Goal: Entertainment & Leisure: Consume media (video, audio)

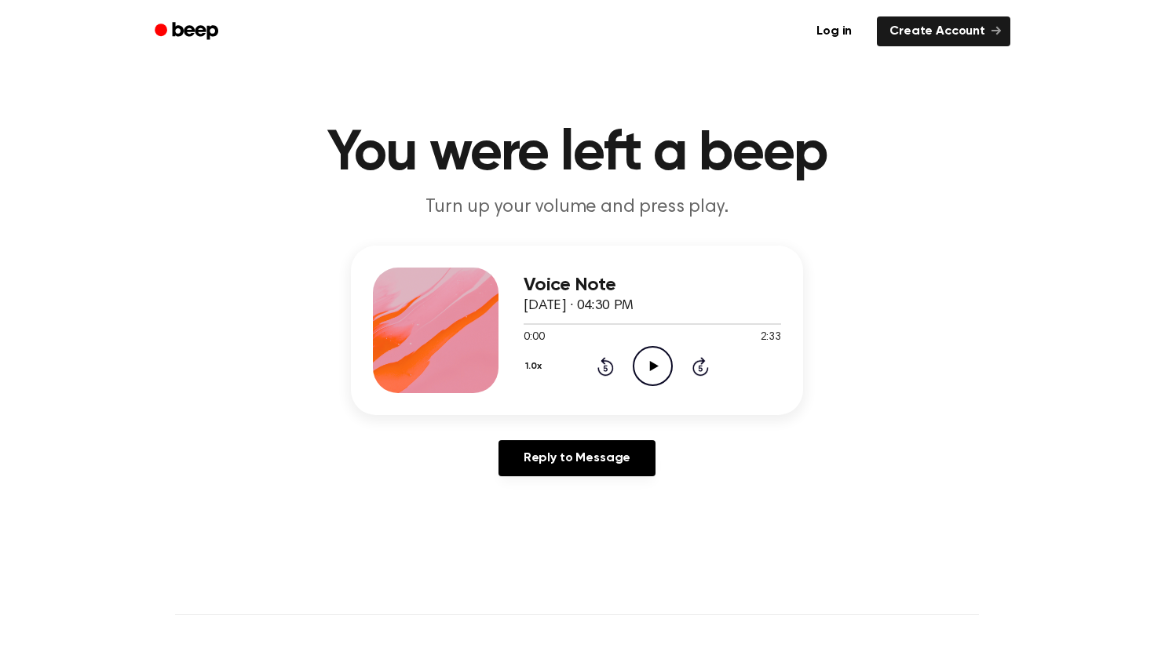
click at [654, 364] on icon at bounding box center [653, 366] width 9 height 10
click at [643, 366] on icon "Play Audio" at bounding box center [652, 366] width 40 height 40
click at [625, 323] on div at bounding box center [651, 324] width 257 height 2
click at [647, 361] on icon "Play Audio" at bounding box center [652, 366] width 40 height 40
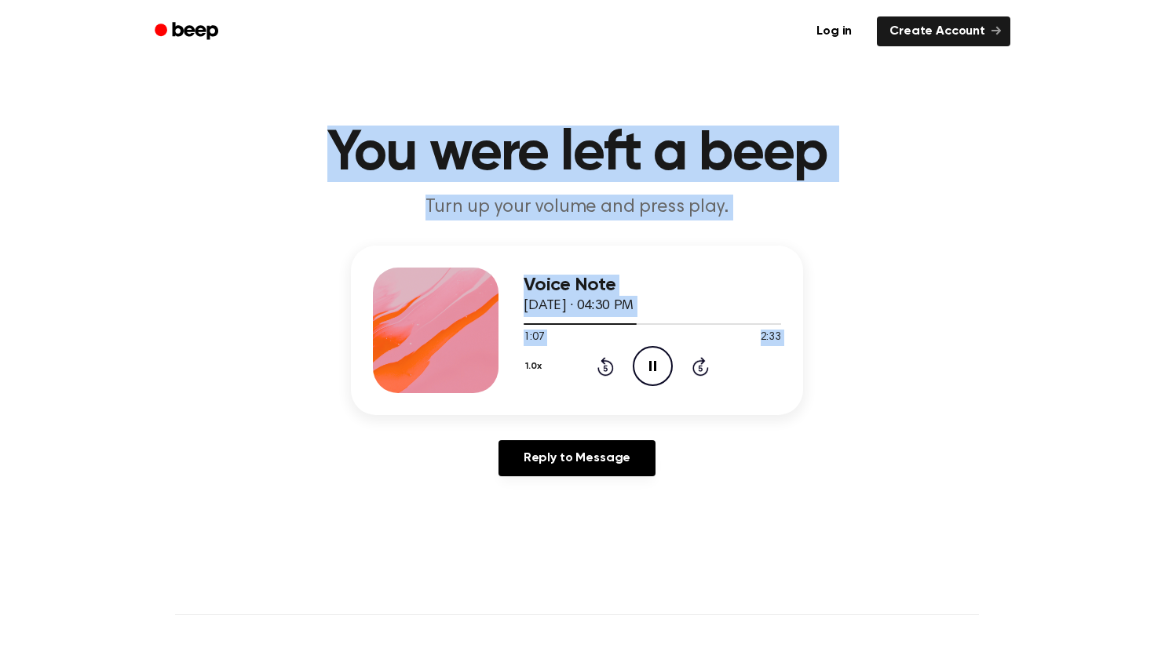
drag, startPoint x: 647, startPoint y: 361, endPoint x: 901, endPoint y: 89, distance: 372.5
click at [887, 97] on main "You were left a beep Turn up your volume and press play. Voice Note April 3, 20…" at bounding box center [577, 484] width 1154 height 968
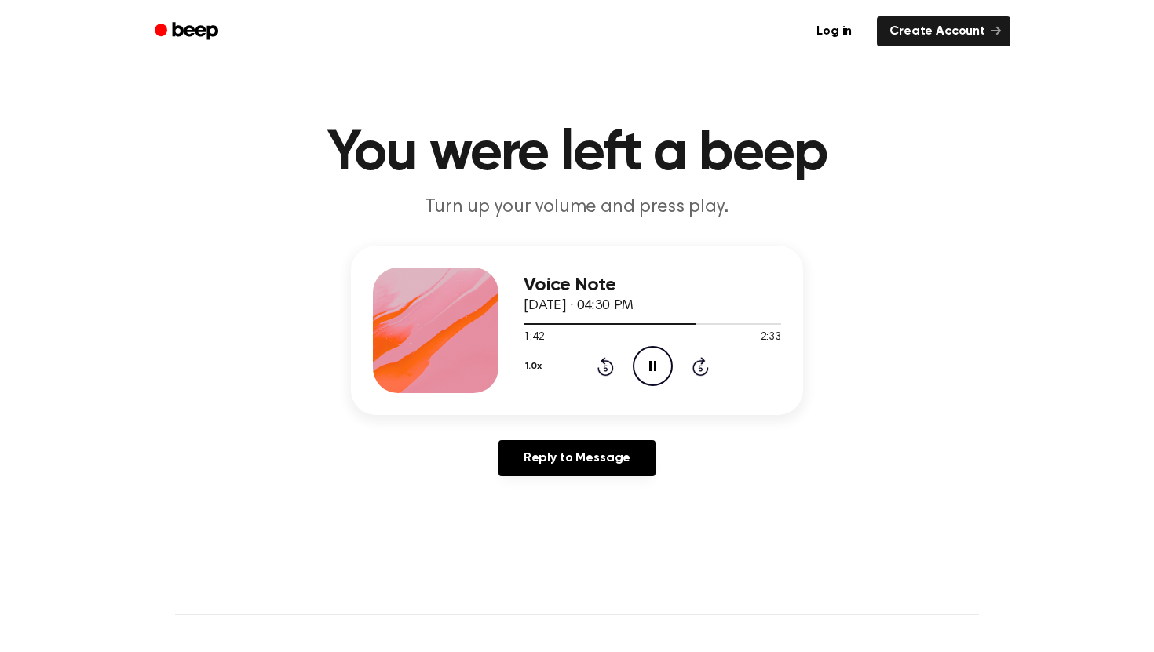
click at [204, 322] on div "Voice Note April 3, 2023 · 04:30 PM 1:42 2:33 Your browser does not support the…" at bounding box center [577, 367] width 1116 height 243
click at [646, 363] on icon "Play Audio" at bounding box center [652, 366] width 40 height 40
click at [647, 359] on icon "Play Audio" at bounding box center [652, 366] width 40 height 40
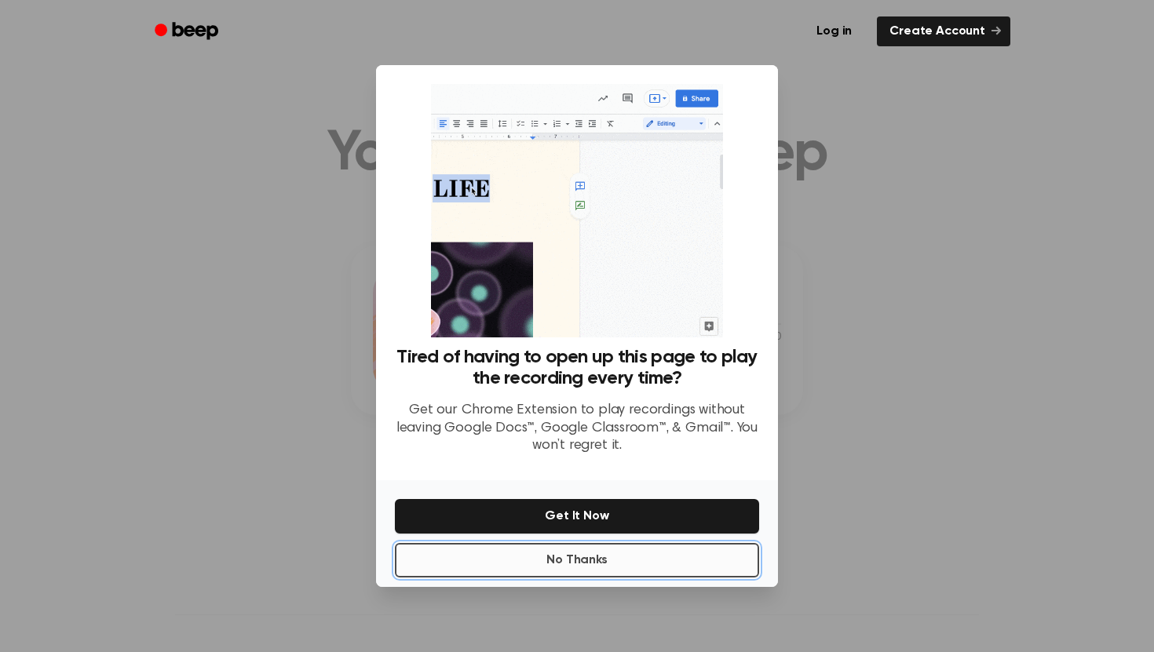
click at [585, 565] on button "No Thanks" at bounding box center [577, 560] width 364 height 35
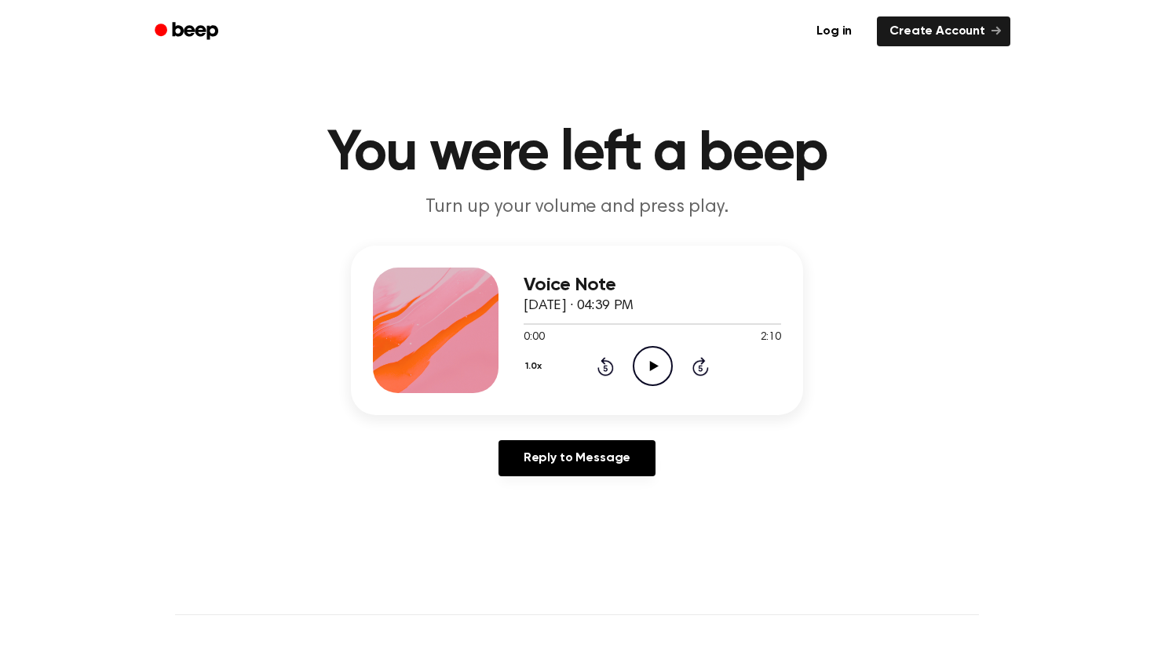
click at [649, 364] on icon at bounding box center [653, 366] width 9 height 10
click at [659, 372] on icon "Play Audio" at bounding box center [652, 366] width 40 height 40
